Goal: Find specific page/section: Find specific page/section

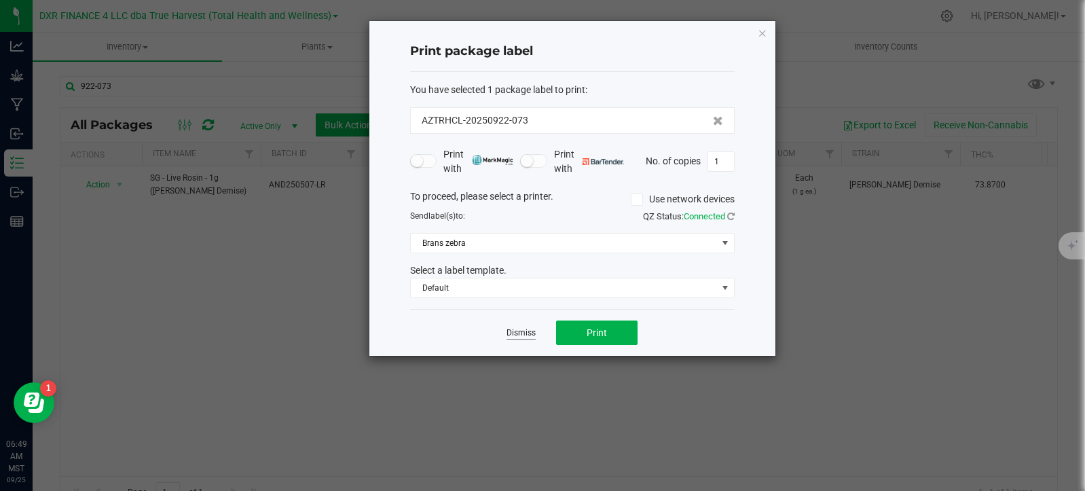
click at [517, 337] on link "Dismiss" at bounding box center [521, 333] width 29 height 12
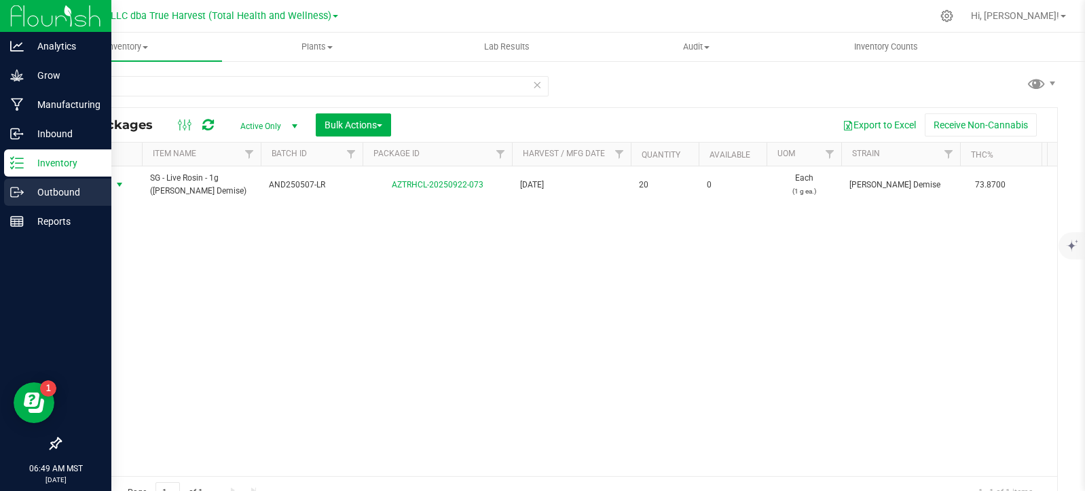
click at [43, 189] on p "Outbound" at bounding box center [64, 192] width 81 height 16
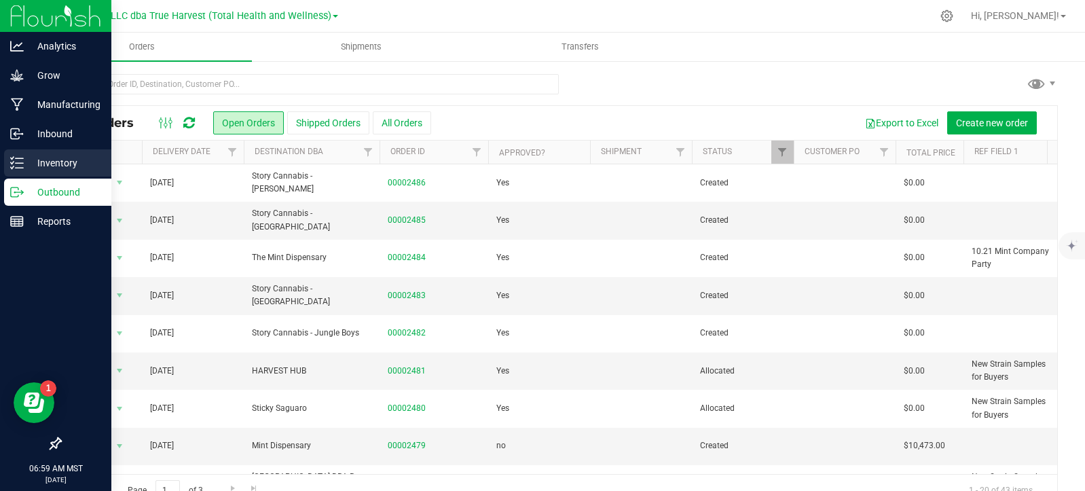
click at [18, 158] on line at bounding box center [19, 158] width 7 height 0
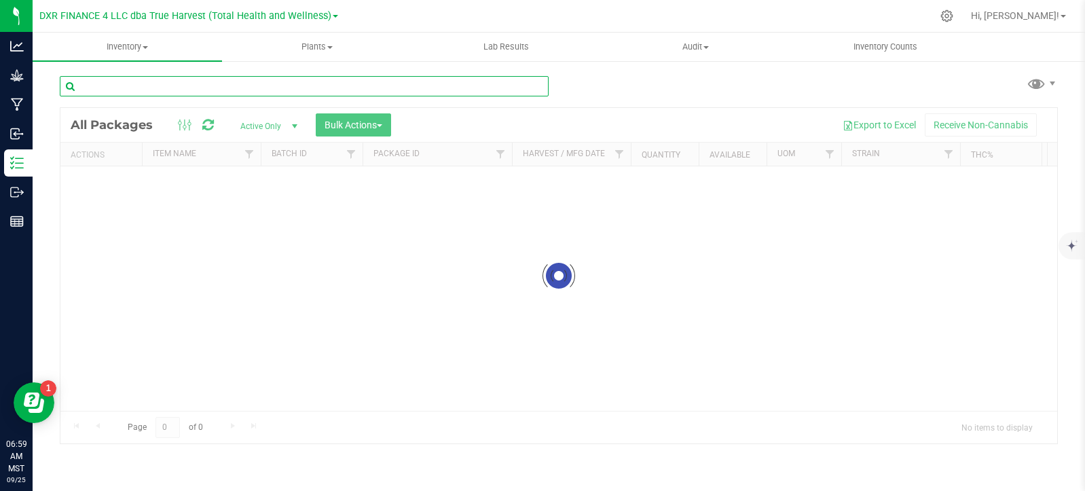
click at [160, 86] on div "Inventory All packages All inventory Waste log Create inventory Plants All plan…" at bounding box center [559, 262] width 1052 height 458
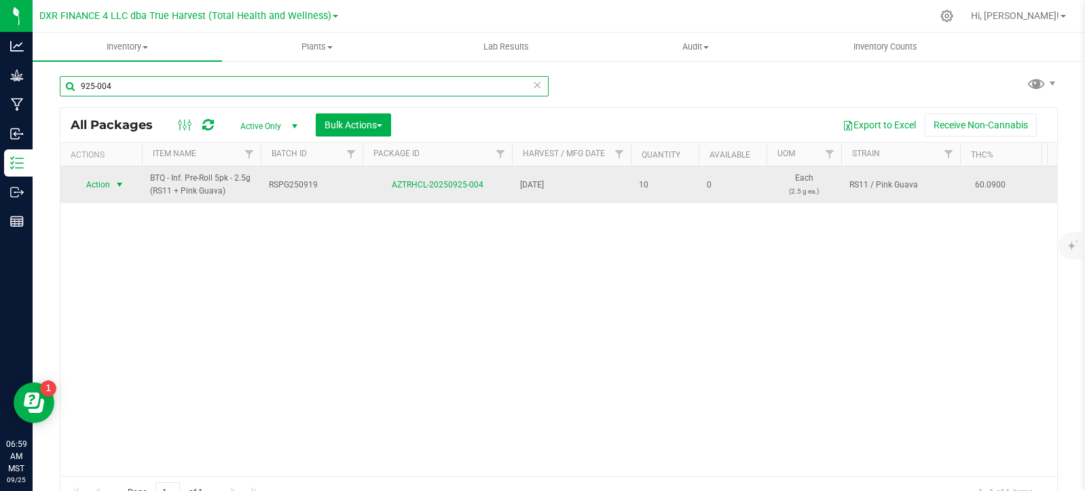
type input "925-004"
click at [120, 182] on span "select" at bounding box center [119, 184] width 11 height 11
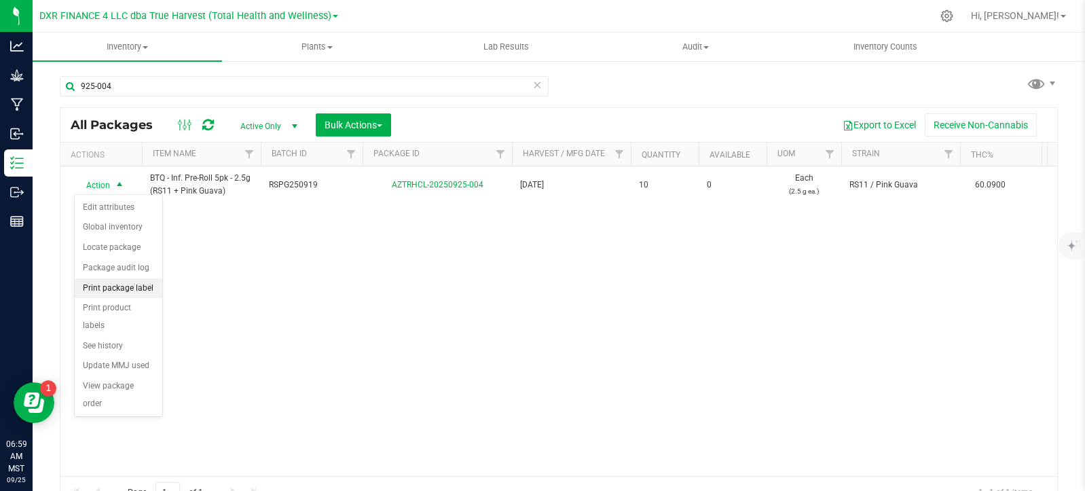
click at [126, 284] on li "Print package label" at bounding box center [119, 288] width 88 height 20
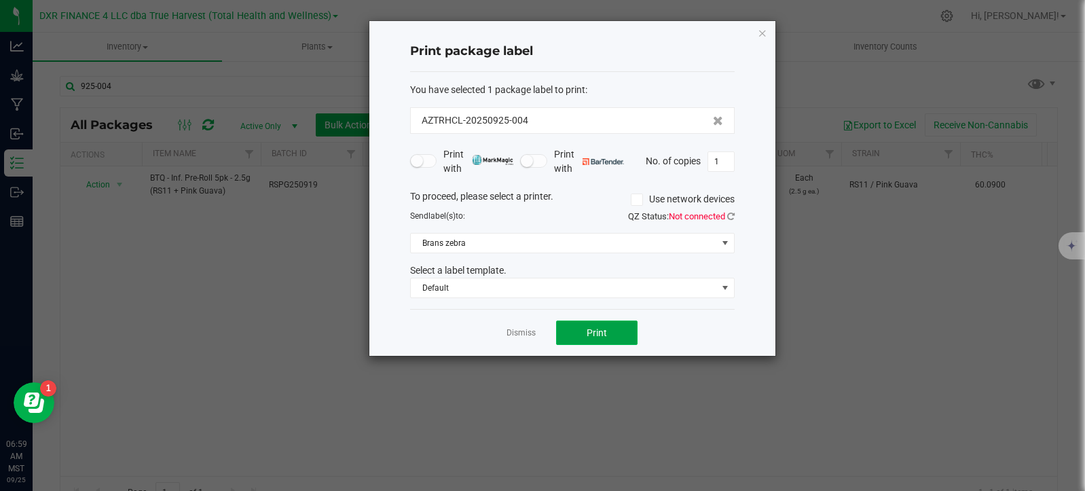
click at [598, 331] on span "Print" at bounding box center [597, 332] width 20 height 11
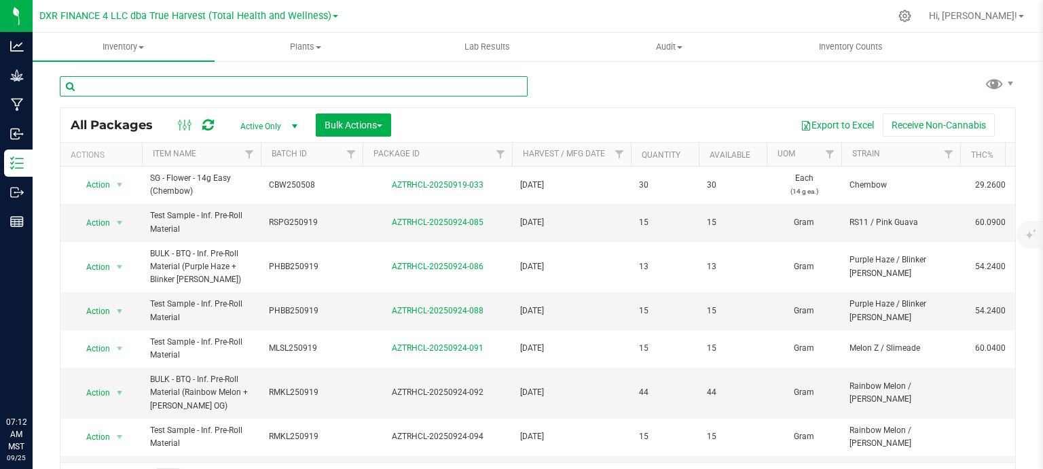
click at [287, 87] on input "text" at bounding box center [294, 86] width 468 height 20
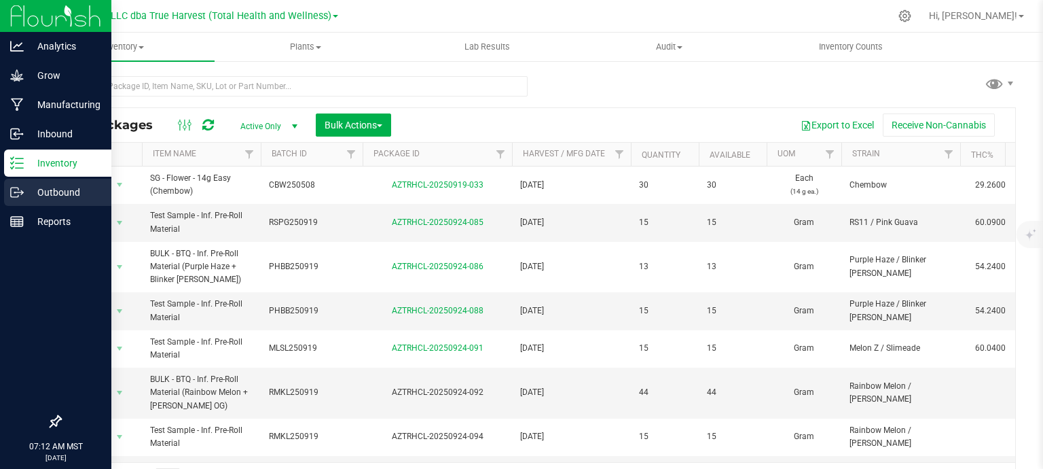
click at [28, 195] on p "Outbound" at bounding box center [64, 192] width 81 height 16
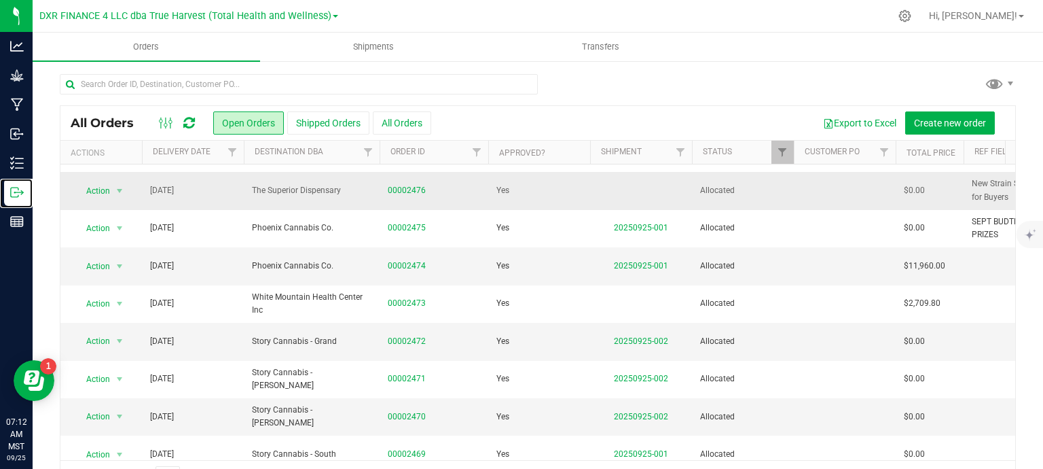
scroll to position [407, 0]
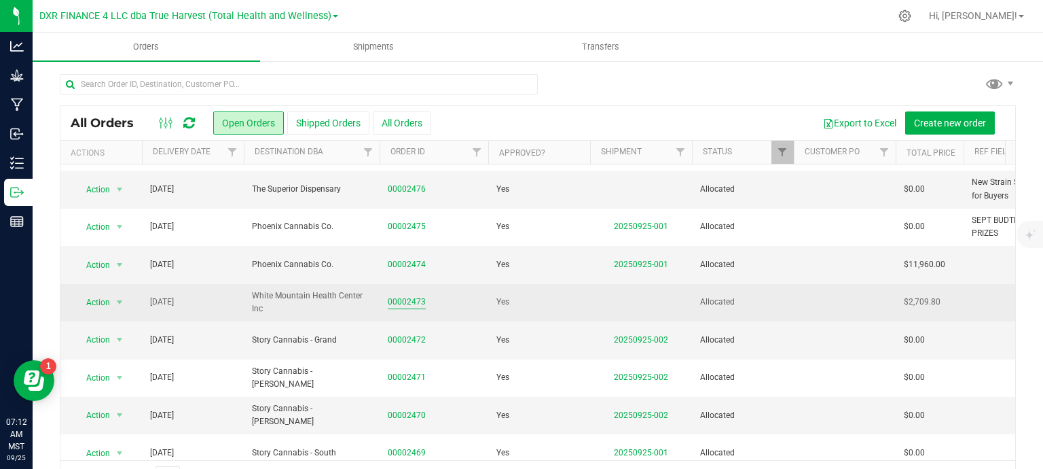
click at [410, 308] on link "00002473" at bounding box center [407, 301] width 38 height 13
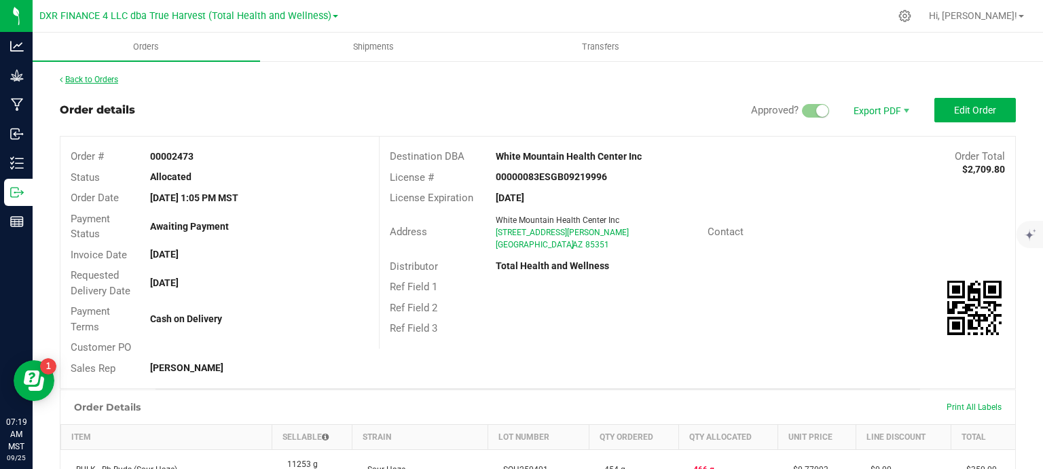
click at [100, 81] on link "Back to Orders" at bounding box center [89, 80] width 58 height 10
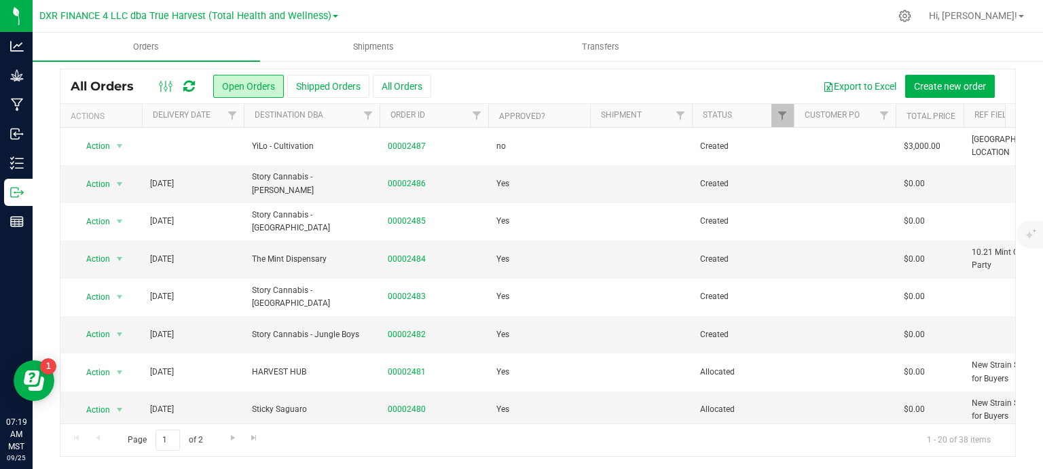
scroll to position [272, 0]
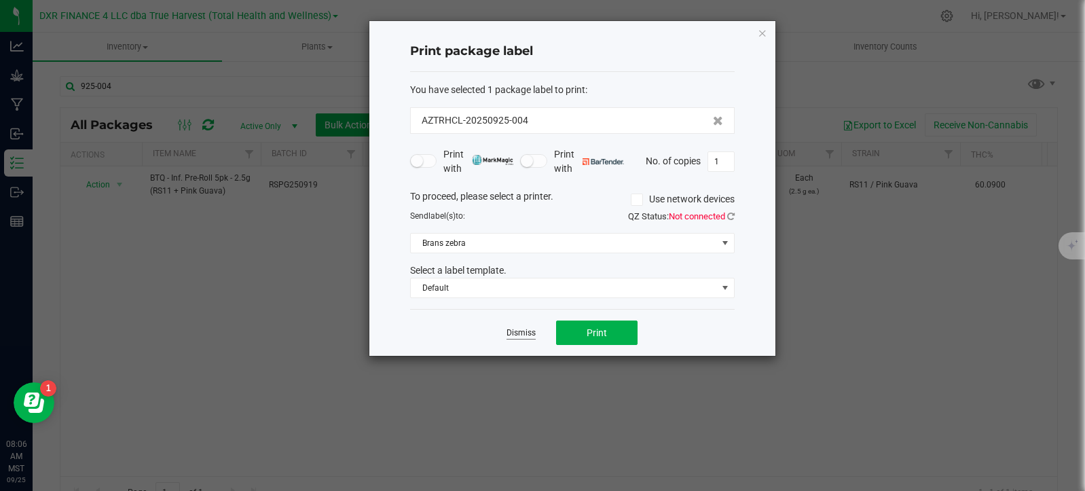
click at [521, 335] on link "Dismiss" at bounding box center [521, 333] width 29 height 12
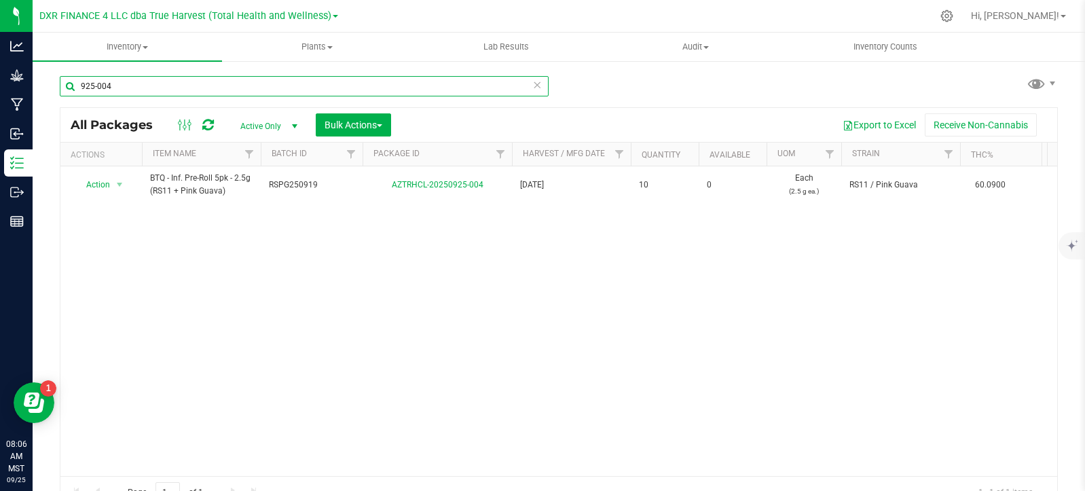
click at [151, 92] on input "925-004" at bounding box center [304, 86] width 489 height 20
click at [151, 91] on input "925-004" at bounding box center [304, 86] width 489 height 20
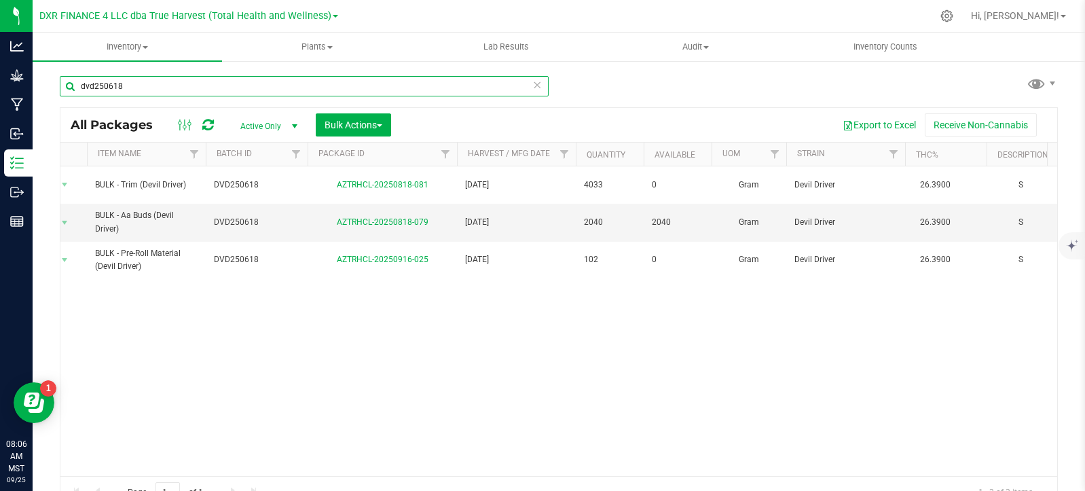
scroll to position [0, 3]
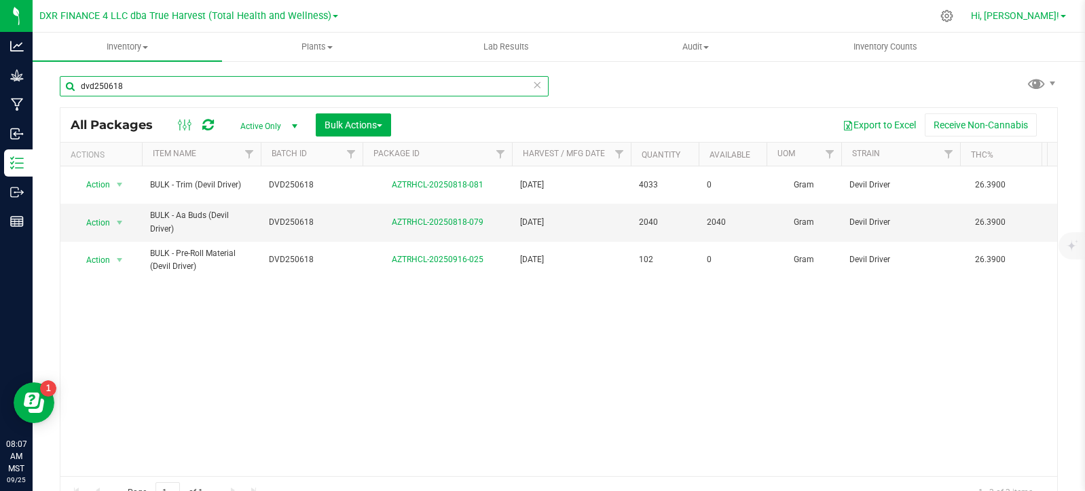
type input "dvd250618"
